Goal: Register for event/course

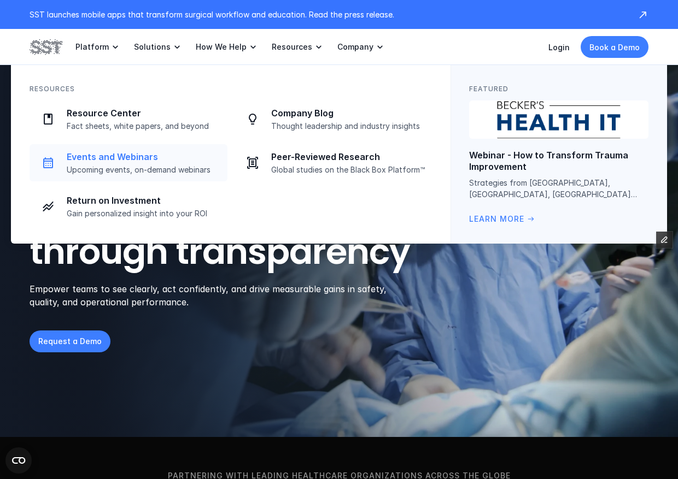
click at [127, 167] on p "Upcoming events, on-demand webinars" at bounding box center [144, 170] width 154 height 10
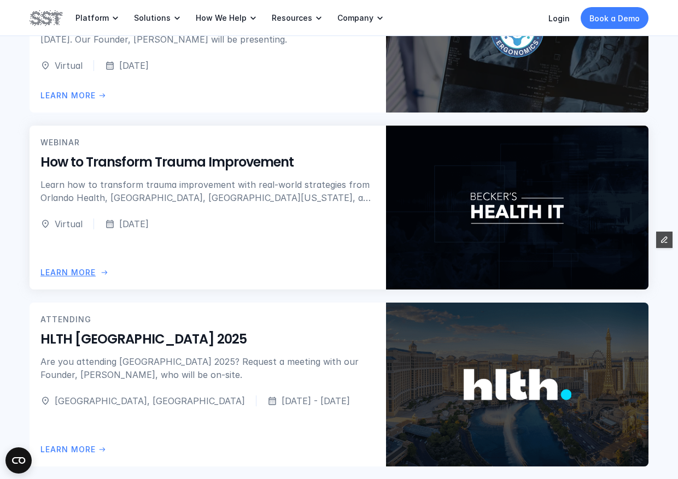
scroll to position [519, 0]
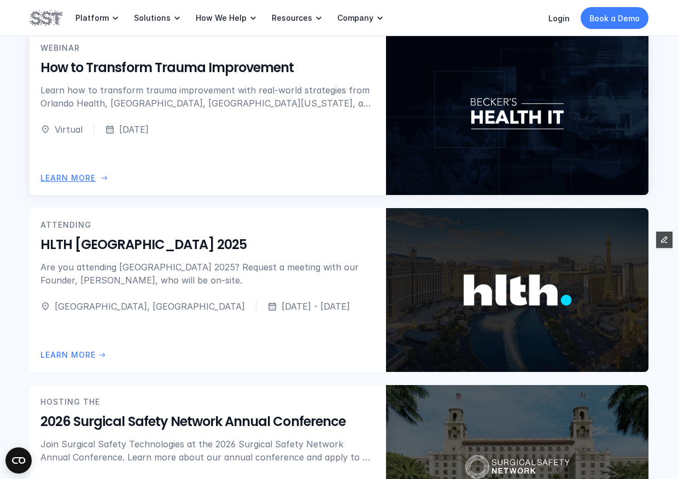
click at [267, 100] on p "Learn how to transform trauma improvement with real-world strategies from Orlan…" at bounding box center [207, 97] width 335 height 26
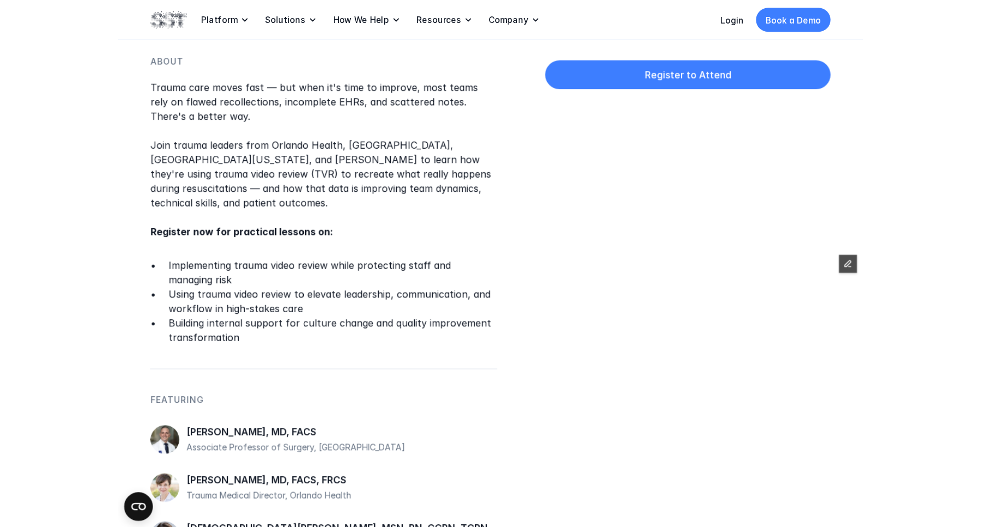
scroll to position [555, 0]
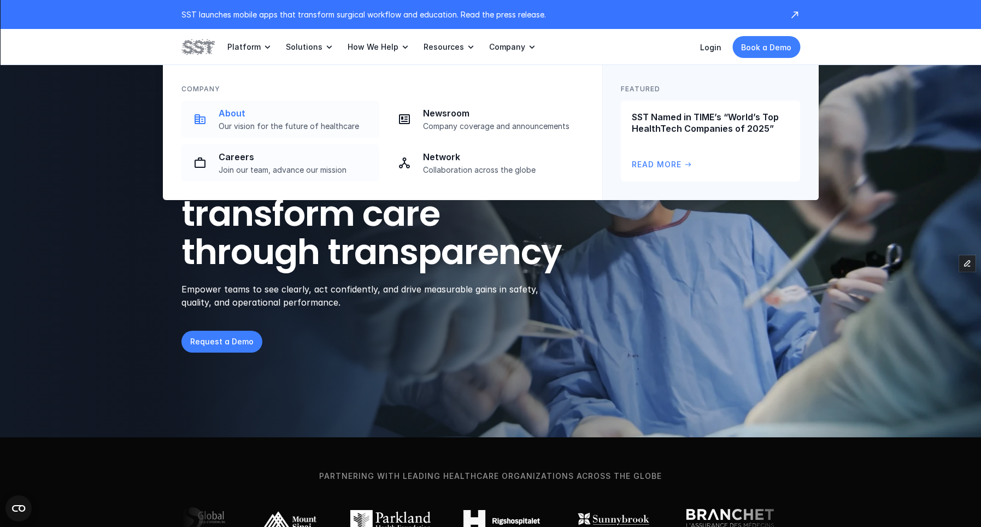
click at [291, 130] on p "Our vision for the future of healthcare" at bounding box center [296, 126] width 154 height 10
